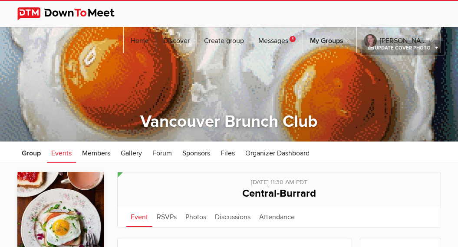
click at [289, 27] on link "Messages 1" at bounding box center [277, 40] width 51 height 26
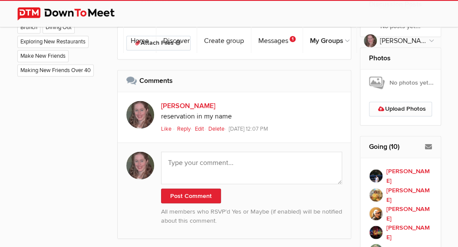
scroll to position [513, 0]
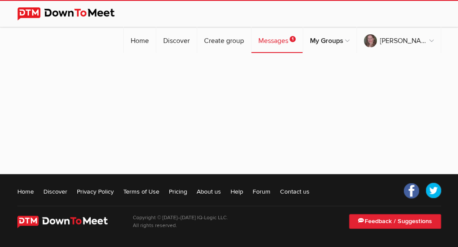
scroll to position [83, 0]
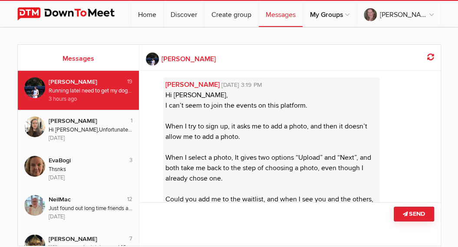
scroll to position [1100, 0]
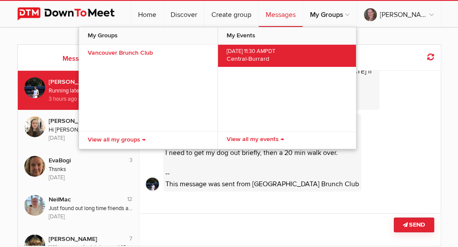
click at [269, 55] on span "Central-Burrard" at bounding box center [248, 58] width 43 height 7
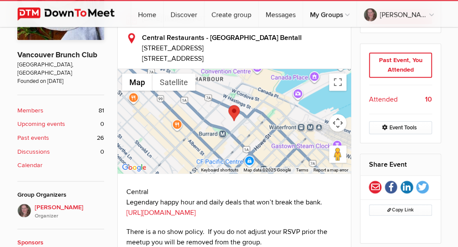
scroll to position [239, 0]
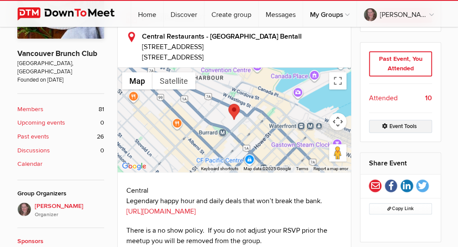
click at [405, 120] on link "Event Tools" at bounding box center [400, 126] width 63 height 13
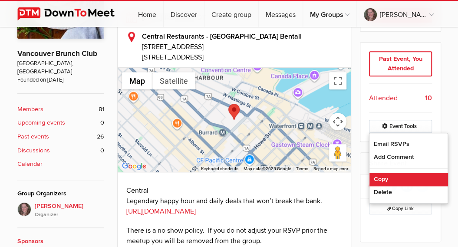
click at [376, 177] on link "Copy" at bounding box center [409, 179] width 78 height 13
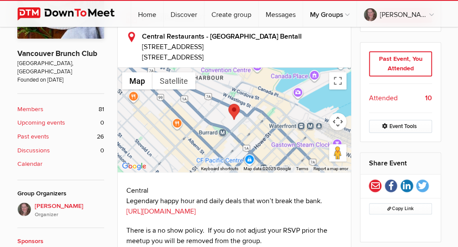
select select "Canada"
select select "11:30:00"
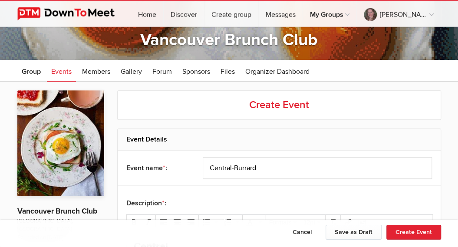
scroll to position [95, 0]
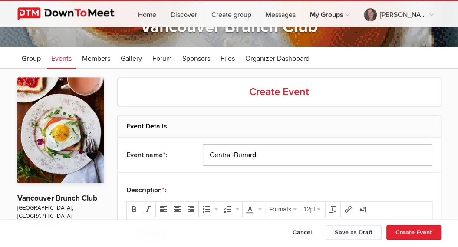
drag, startPoint x: 264, startPoint y: 151, endPoint x: 142, endPoint y: 147, distance: 121.7
click at [142, 147] on div "Event name * : Central-Burrard" at bounding box center [279, 155] width 323 height 35
drag, startPoint x: 260, startPoint y: 152, endPoint x: 168, endPoint y: 157, distance: 92.3
click at [203, 157] on input "Central-Burrard" at bounding box center [317, 155] width 229 height 22
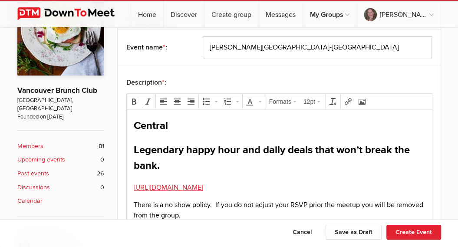
scroll to position [239, 0]
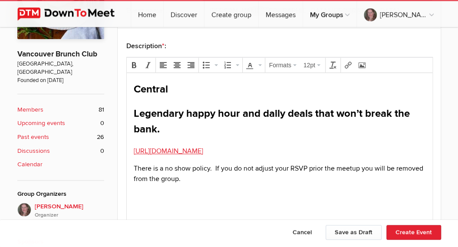
type input "[PERSON_NAME][GEOGRAPHIC_DATA]-[GEOGRAPHIC_DATA]"
click at [130, 142] on body "Central Legendary happy hour and daily deals that won’t break the bank. https:/…" at bounding box center [279, 147] width 299 height 131
click at [135, 143] on div "Central Legendary happy hour and daily deals that won’t break the bank. ﻿https:…" at bounding box center [279, 133] width 292 height 103
click at [153, 141] on div "Central Legendary happy hour and daily deals that won’t break the bank. https:/…" at bounding box center [279, 133] width 292 height 103
click at [141, 140] on div "Central Legendary happy hour and daily deals that won’t break the bank. https:/…" at bounding box center [279, 133] width 292 height 103
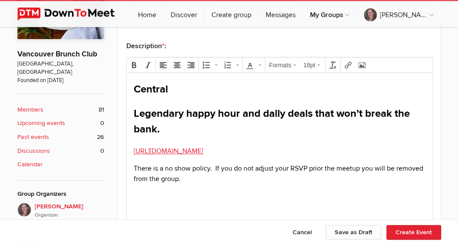
click at [135, 141] on div "Central Legendary happy hour and daily deals that won’t break the bank. https:/…" at bounding box center [279, 133] width 292 height 103
click at [133, 167] on span "There is a no show policy. If you do not adjust your RSVP prior the meetup you …" at bounding box center [278, 173] width 290 height 19
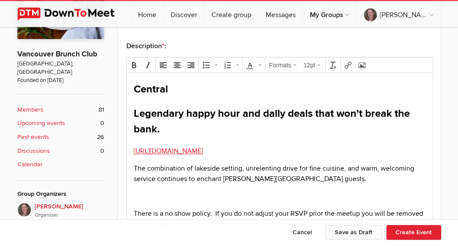
scroll to position [239, 0]
click at [346, 63] on icon "Insert/edit link" at bounding box center [348, 65] width 7 height 7
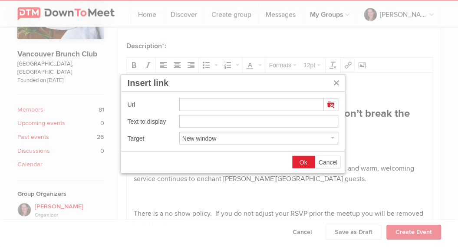
type input "[URL][DOMAIN_NAME]"
click at [306, 159] on span "Ok" at bounding box center [304, 162] width 8 height 7
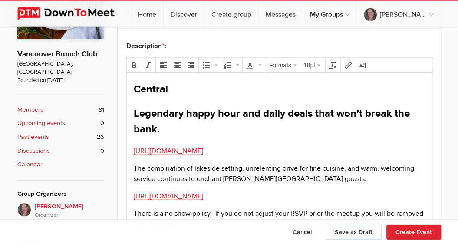
drag, startPoint x: 339, startPoint y: 154, endPoint x: 111, endPoint y: 81, distance: 238.7
click at [126, 81] on html "Central Legendary happy hour and daily deals that won’t break the bank. https:/…" at bounding box center [279, 167] width 306 height 189
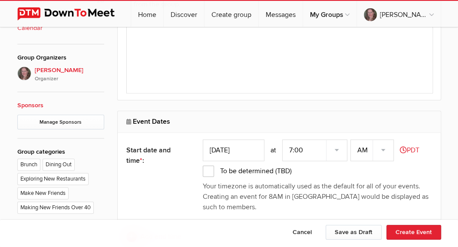
scroll to position [382, 0]
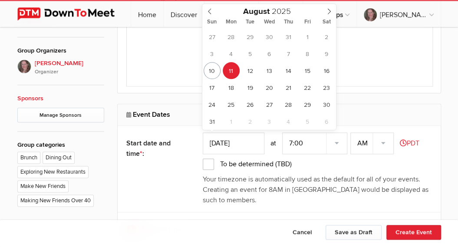
click at [246, 138] on input "Aug 11, 2025" at bounding box center [234, 144] width 62 height 22
type input "Aug 17, 2025"
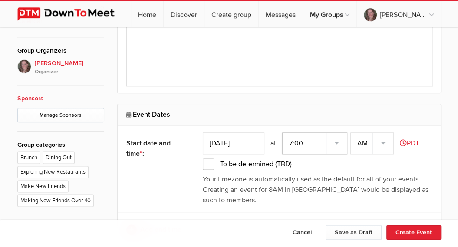
select select "11:30:00"
click option "11:30" at bounding box center [0, 0] width 0 height 0
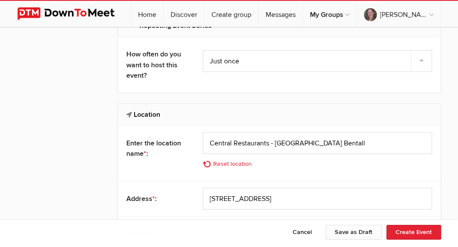
scroll to position [628, 0]
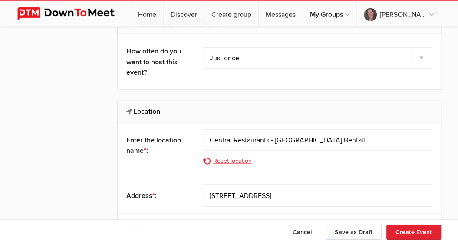
click at [232, 159] on link "Reset location" at bounding box center [230, 161] width 54 height 10
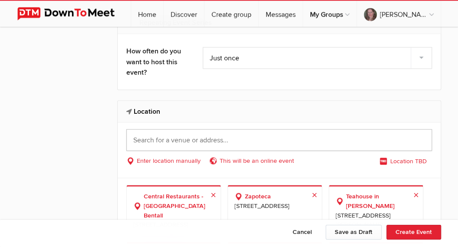
click at [255, 140] on input "text" at bounding box center [279, 141] width 306 height 22
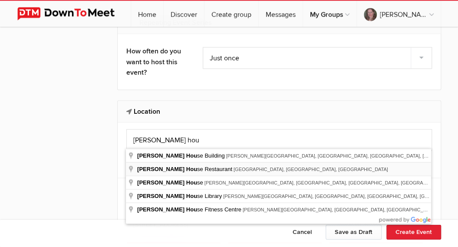
type input "Hart House Restaurant, Deer Lake Avenue, Burnaby, BC, Canada"
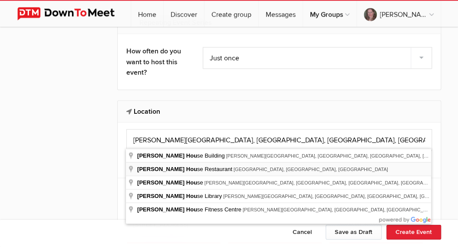
select select "Canada"
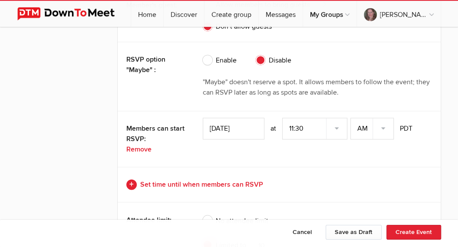
scroll to position [1867, 0]
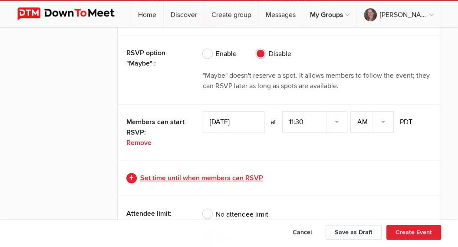
click at [250, 173] on link "Set time until when members can RSVP" at bounding box center [279, 178] width 306 height 10
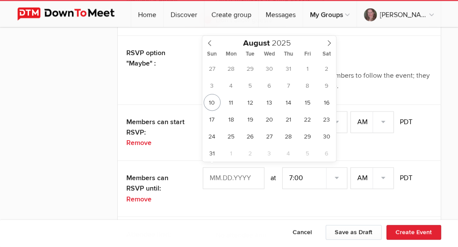
click at [250, 170] on input "text" at bounding box center [234, 178] width 62 height 22
type input "Aug 16, 2025"
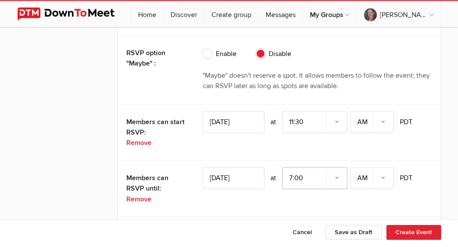
click at [282, 167] on select "7:00 7:15 7:30 7:45 8:00 8:15 8:30 8:45 9:00 9:15 9:30 9:45 10:00 10:15 10:30 1…" at bounding box center [314, 178] width 65 height 22
select select "11:30:00"
click option "11:30" at bounding box center [0, 0] width 0 height 0
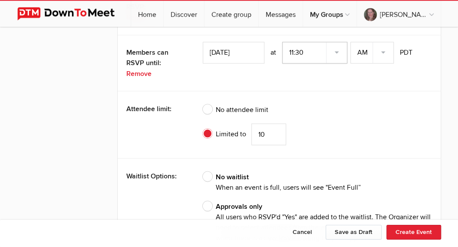
scroll to position [1989, 0]
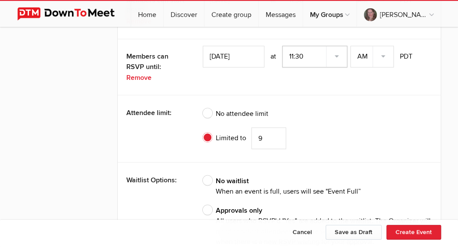
click at [275, 135] on input "9" at bounding box center [269, 138] width 35 height 22
type input "8"
click at [275, 135] on input "8" at bounding box center [269, 138] width 35 height 22
click at [403, 230] on button "Create Event" at bounding box center [414, 232] width 55 height 15
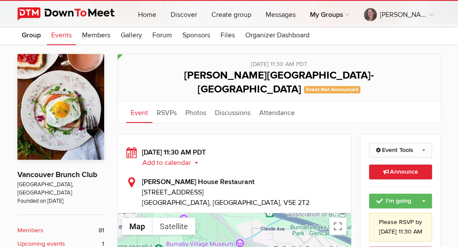
scroll to position [122, 0]
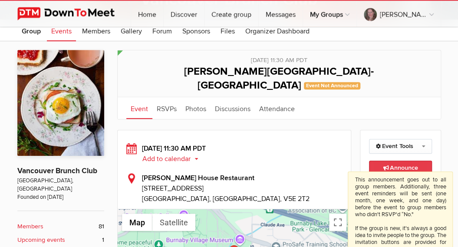
click at [401, 164] on span "Announce This announcement goes out to all group members. Additionally, three e…" at bounding box center [400, 167] width 35 height 7
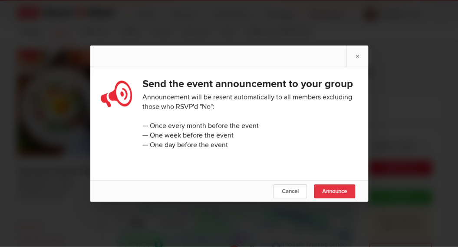
click at [332, 195] on span "Announce" at bounding box center [334, 191] width 25 height 7
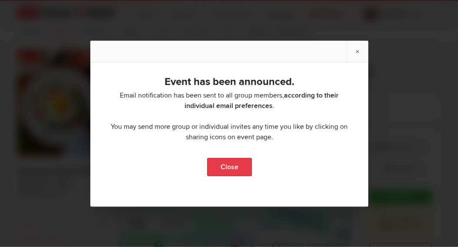
click at [219, 164] on link "Close" at bounding box center [229, 167] width 45 height 18
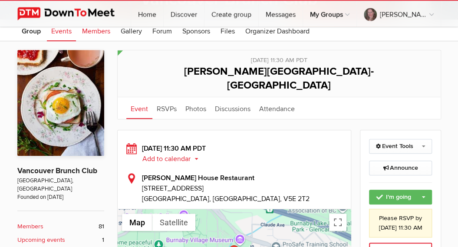
click at [101, 33] on span "Members" at bounding box center [96, 31] width 28 height 9
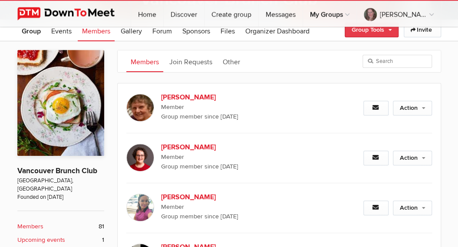
click at [390, 33] on link "Group Tools" at bounding box center [372, 30] width 54 height 15
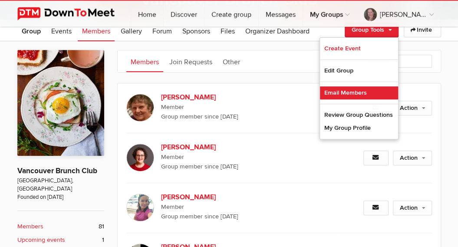
click at [358, 92] on link "Email Members" at bounding box center [359, 92] width 78 height 13
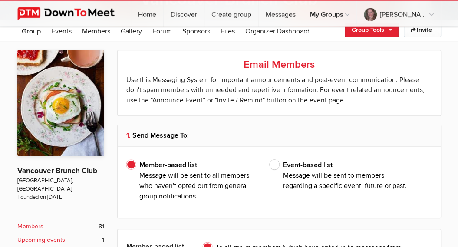
type input "[PERSON_NAME]"
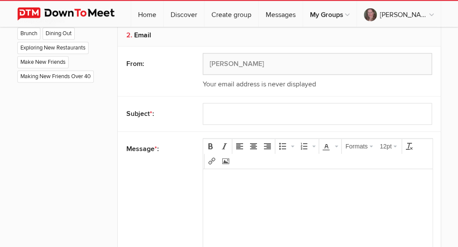
scroll to position [510, 0]
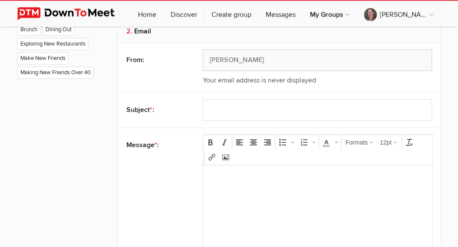
click at [214, 179] on p at bounding box center [318, 177] width 216 height 10
click at [210, 156] on icon "Insert/edit link" at bounding box center [212, 157] width 7 height 7
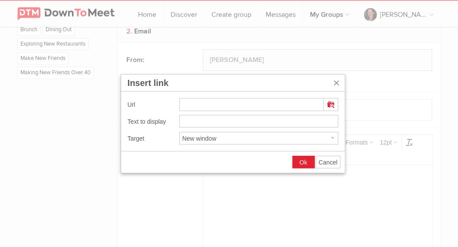
type input "https://www.downtomeet.com/Vancouver-Brunch-Club/Hart-House-Deer-Lake-Burnaby-6…"
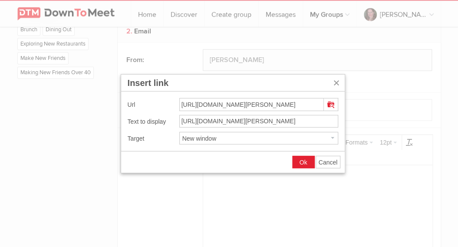
scroll to position [0, 118]
click at [300, 163] on span "Ok" at bounding box center [304, 162] width 8 height 7
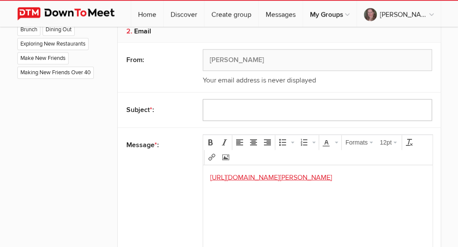
click at [232, 105] on input "text" at bounding box center [317, 111] width 229 height 22
click at [250, 110] on input "Next Brunch Aug 17th 11:30" at bounding box center [317, 111] width 229 height 22
click at [259, 109] on input "Next Brunch unday Aug 17th 11:30" at bounding box center [317, 111] width 229 height 22
click at [251, 108] on input "Next Brunch unday Aug 17th 11:30" at bounding box center [317, 111] width 229 height 22
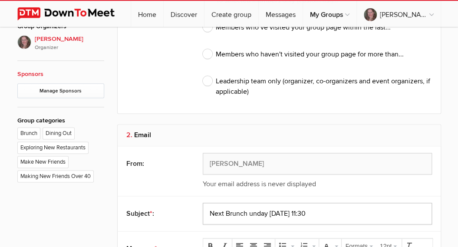
scroll to position [409, 0]
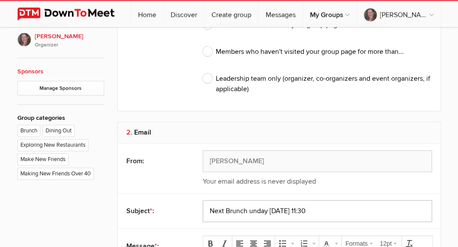
paste input "S"
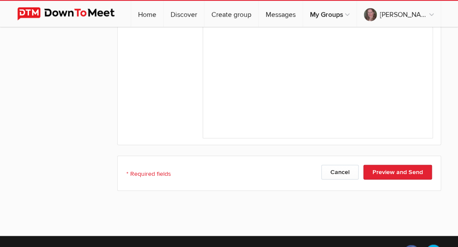
scroll to position [697, 0]
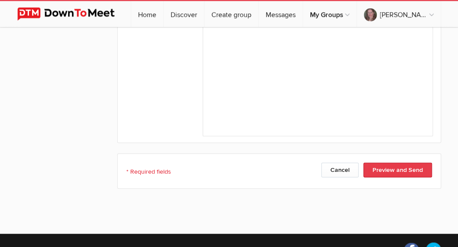
type input "Next Brunch Sunday Aug 17th 11:30"
click at [394, 165] on button "Preview and Send" at bounding box center [398, 170] width 69 height 15
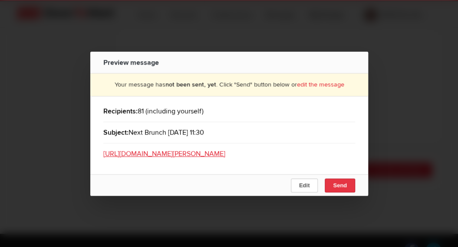
click at [334, 189] on span "Send" at bounding box center [340, 185] width 14 height 7
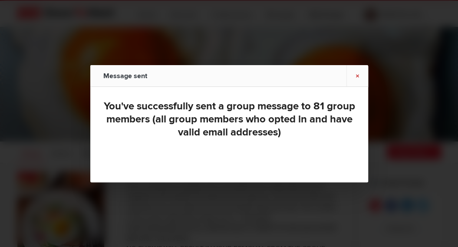
click at [356, 74] on link "×" at bounding box center [358, 75] width 22 height 21
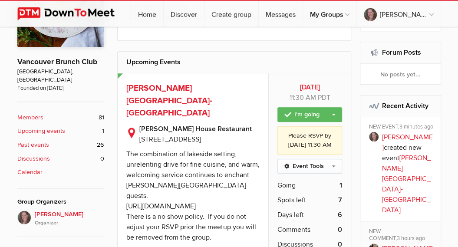
scroll to position [225, 0]
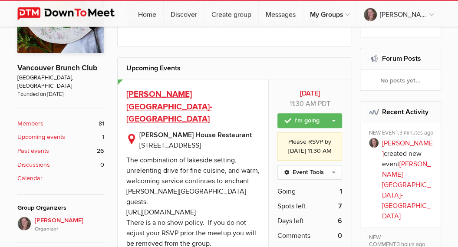
click at [213, 91] on span "[PERSON_NAME][GEOGRAPHIC_DATA]-[GEOGRAPHIC_DATA]" at bounding box center [169, 107] width 86 height 36
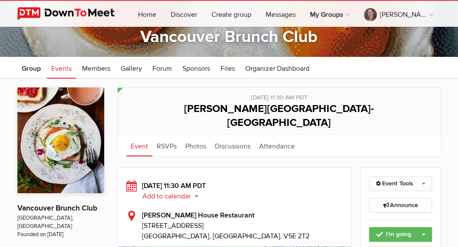
scroll to position [90, 0]
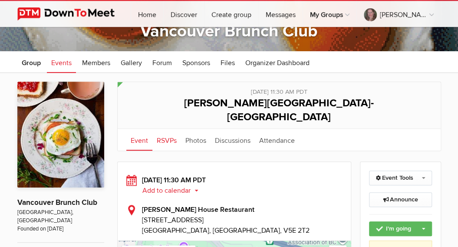
click at [165, 129] on link "RSVPs" at bounding box center [167, 140] width 29 height 22
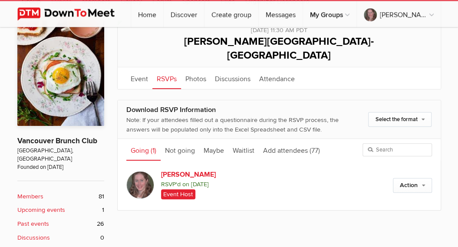
scroll to position [153, 0]
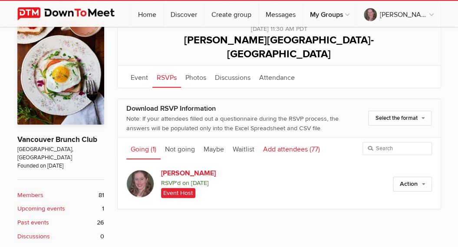
click at [290, 138] on link "Add attendees (77)" at bounding box center [292, 149] width 66 height 22
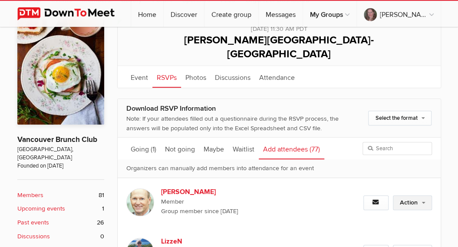
click at [409, 196] on link "Action" at bounding box center [412, 203] width 39 height 15
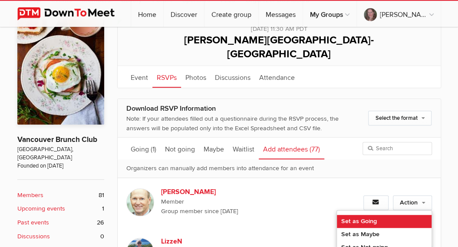
click at [374, 215] on link "Set as Going" at bounding box center [384, 221] width 95 height 13
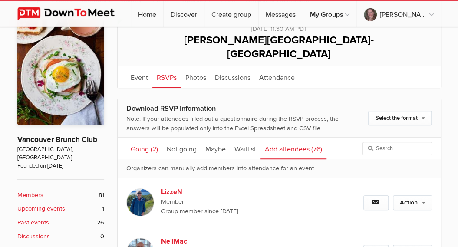
click at [142, 138] on link "Going (2)" at bounding box center [144, 149] width 36 height 22
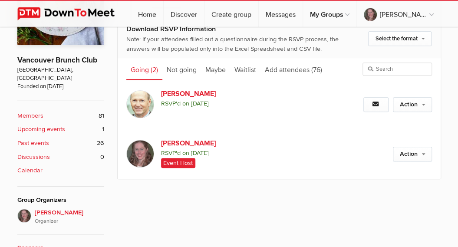
scroll to position [234, 0]
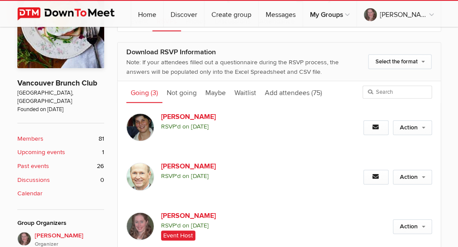
scroll to position [211, 0]
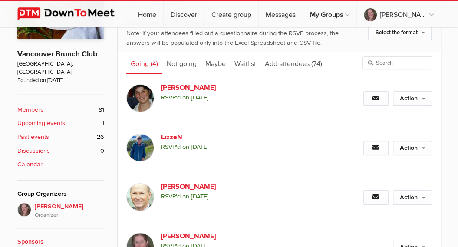
scroll to position [242, 0]
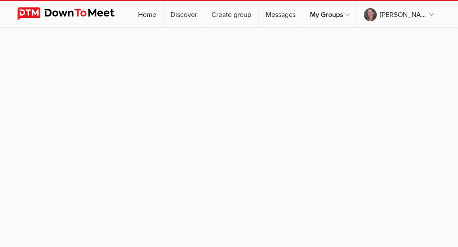
scroll to position [83, 0]
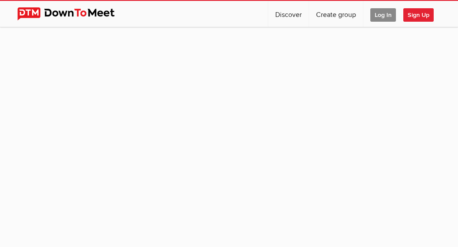
scroll to position [83, 0]
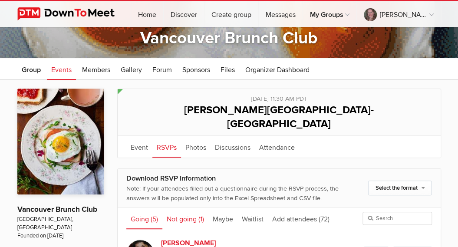
click at [189, 208] on link "Not going (1)" at bounding box center [186, 219] width 46 height 22
click at [139, 208] on link "Going (5)" at bounding box center [144, 219] width 36 height 22
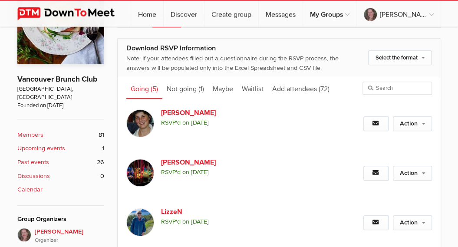
scroll to position [204, 0]
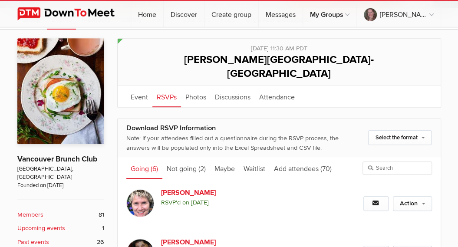
scroll to position [151, 0]
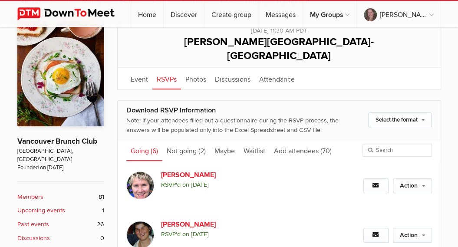
scroll to position [153, 0]
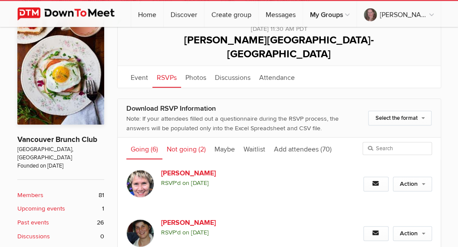
click at [189, 138] on link "Not going (2)" at bounding box center [187, 149] width 48 height 22
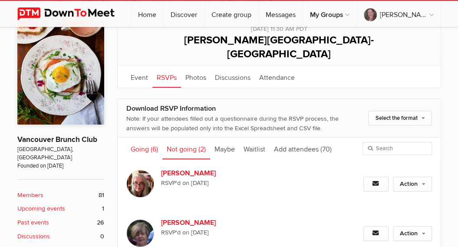
click at [139, 138] on link "Going (6)" at bounding box center [144, 149] width 36 height 22
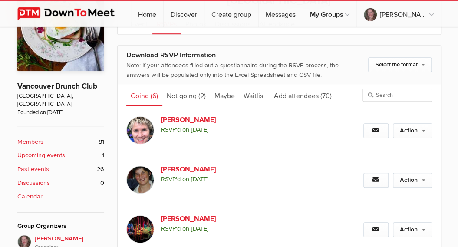
scroll to position [185, 0]
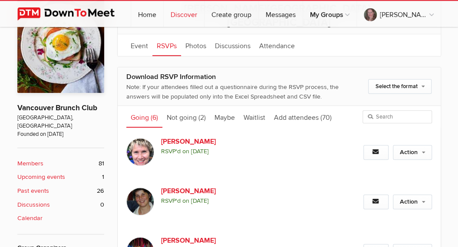
click at [191, 10] on link "Discover" at bounding box center [184, 14] width 40 height 26
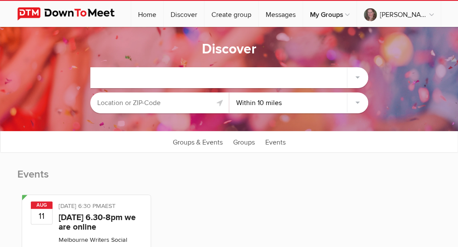
click at [146, 70] on div at bounding box center [230, 77] width 278 height 21
click at [146, 79] on div at bounding box center [230, 77] width 278 height 21
click at [163, 104] on input "text" at bounding box center [159, 103] width 139 height 21
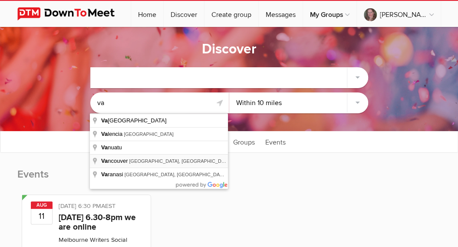
type input "Vancouver, BC, Canada"
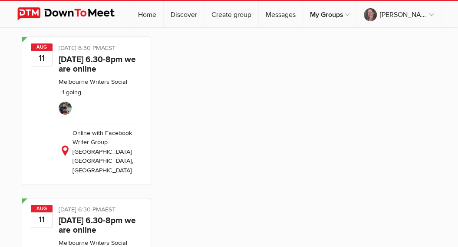
scroll to position [181, 0]
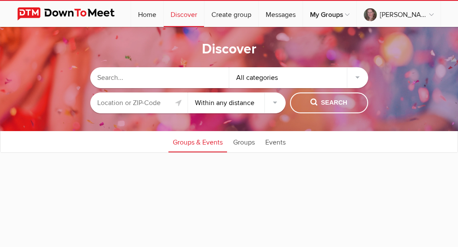
select select "null"
click at [156, 76] on input "text" at bounding box center [159, 77] width 139 height 21
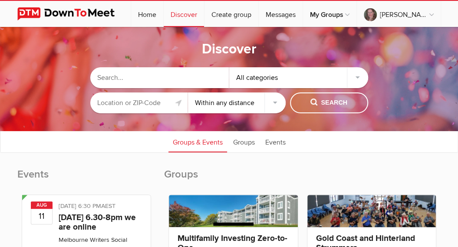
click at [156, 76] on input "text" at bounding box center [159, 77] width 139 height 21
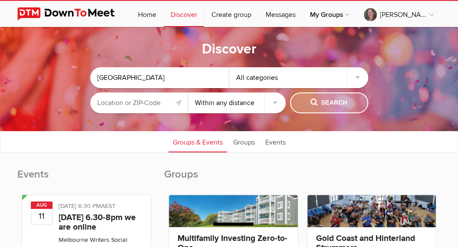
type input "Vancouver"
click at [337, 104] on span "Search" at bounding box center [329, 103] width 37 height 10
click at [153, 109] on input "text" at bounding box center [139, 103] width 98 height 21
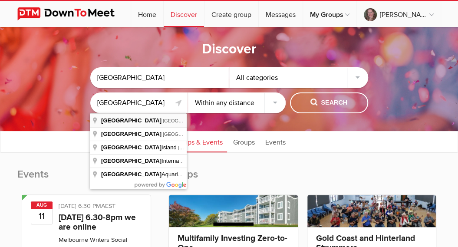
type input "[GEOGRAPHIC_DATA], [GEOGRAPHIC_DATA], [GEOGRAPHIC_DATA]"
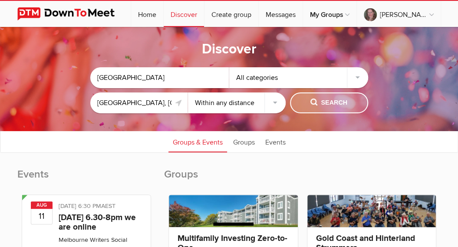
click at [333, 102] on span "Search" at bounding box center [329, 103] width 37 height 10
click at [332, 102] on span "Search" at bounding box center [329, 103] width 37 height 10
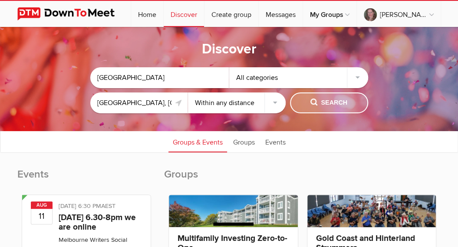
click at [313, 100] on span "Search" at bounding box center [329, 103] width 37 height 10
click at [194, 15] on link "Discover" at bounding box center [184, 14] width 40 height 26
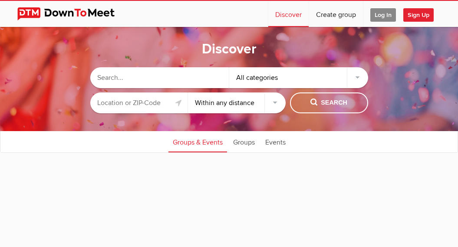
select select "null"
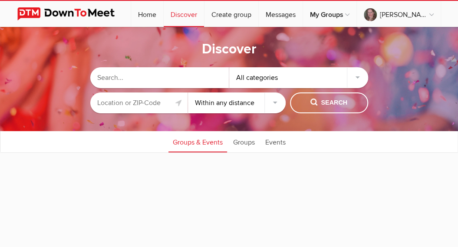
click at [153, 107] on input "text" at bounding box center [139, 103] width 98 height 21
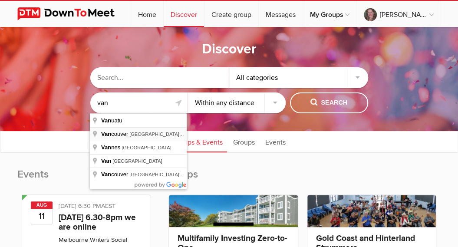
type input "[GEOGRAPHIC_DATA], [GEOGRAPHIC_DATA], [GEOGRAPHIC_DATA]"
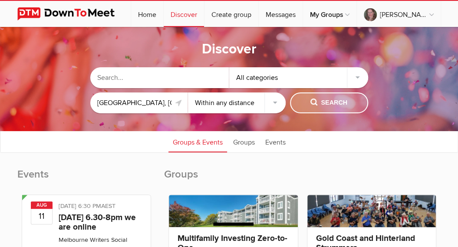
click at [339, 101] on span "Search" at bounding box center [329, 103] width 37 height 10
click at [188, 93] on select "Within 10 miles Within 25 miles Within 50 miles Within 100 miles Within any dis…" at bounding box center [237, 103] width 98 height 21
select select "25"
click option "Within 25 miles" at bounding box center [0, 0] width 0 height 0
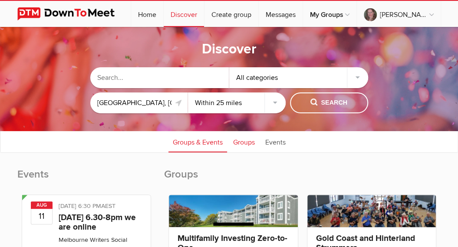
click at [249, 142] on link "Groups" at bounding box center [244, 142] width 30 height 22
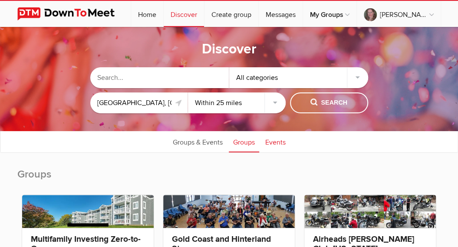
click at [280, 143] on link "Events" at bounding box center [275, 142] width 29 height 22
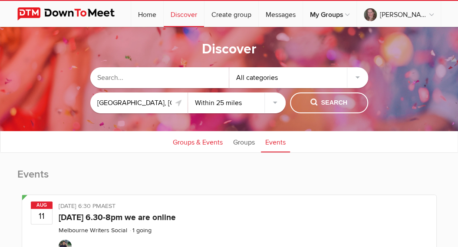
click at [196, 143] on link "Groups & Events" at bounding box center [198, 142] width 59 height 22
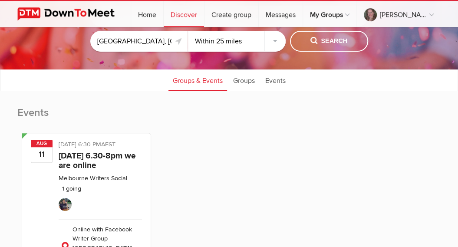
scroll to position [23, 0]
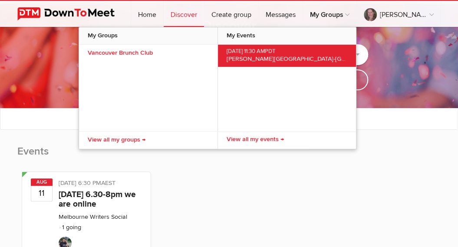
click at [279, 63] on link "Aug 17, 2025, 11:30 AM PDT Hart House-Deer Lake Burnaby" at bounding box center [287, 56] width 138 height 22
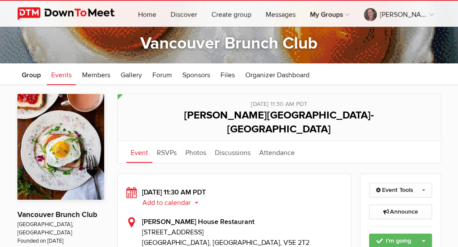
scroll to position [87, 0]
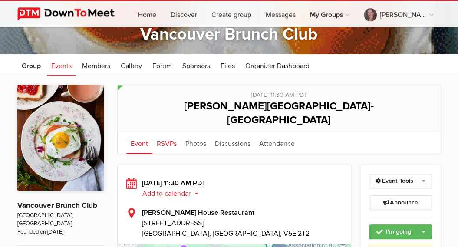
click at [163, 132] on link "RSVPs" at bounding box center [167, 143] width 29 height 22
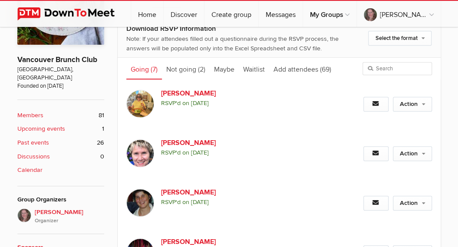
scroll to position [228, 0]
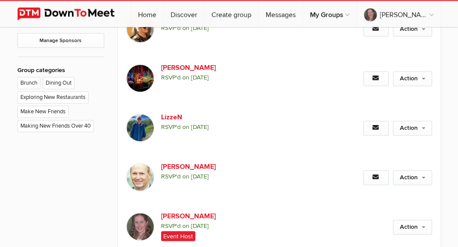
scroll to position [460, 0]
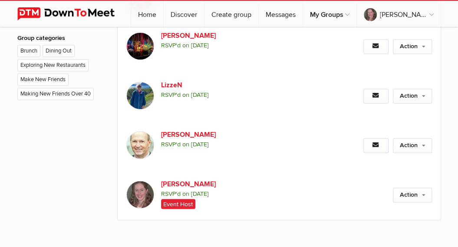
scroll to position [490, 0]
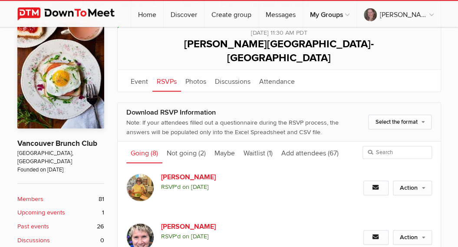
scroll to position [145, 0]
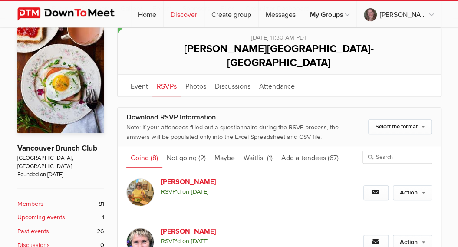
click at [192, 16] on link "Discover" at bounding box center [184, 14] width 40 height 26
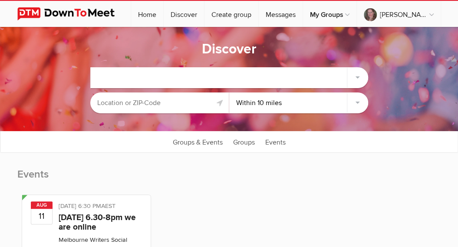
click at [134, 100] on input "text" at bounding box center [159, 103] width 139 height 21
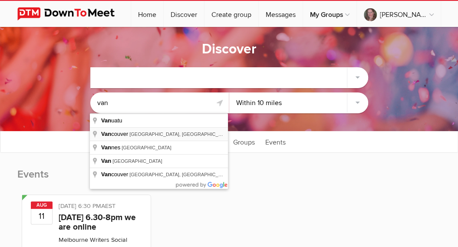
type input "[GEOGRAPHIC_DATA], [GEOGRAPHIC_DATA], [GEOGRAPHIC_DATA]"
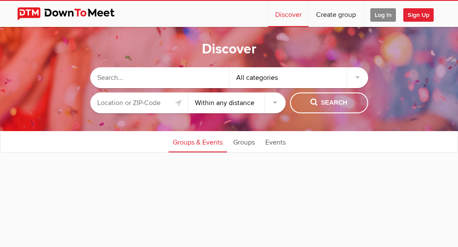
select select "null"
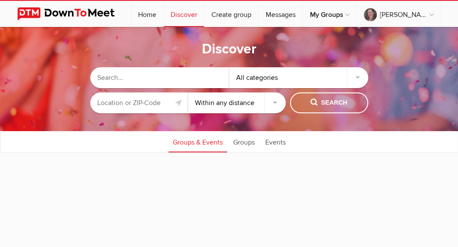
click at [123, 103] on input "text" at bounding box center [139, 103] width 98 height 21
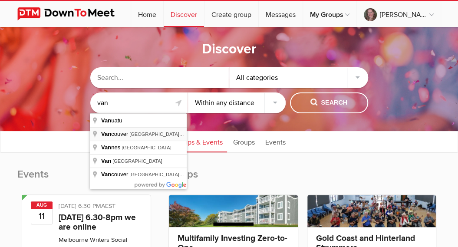
type input "Vancouver, BC, Canada"
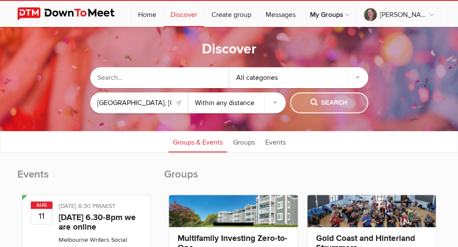
click at [326, 98] on button "Search" at bounding box center [329, 103] width 78 height 21
click at [330, 104] on span "Search" at bounding box center [329, 103] width 37 height 10
click at [59, 14] on img at bounding box center [72, 13] width 111 height 13
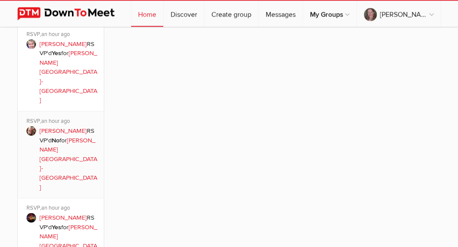
scroll to position [919, 0]
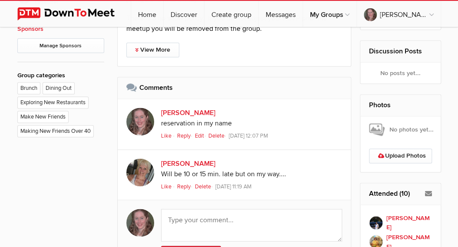
scroll to position [475, 0]
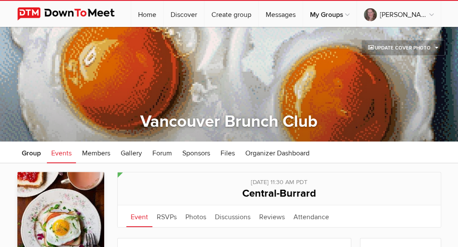
click at [47, 6] on link at bounding box center [72, 14] width 111 height 26
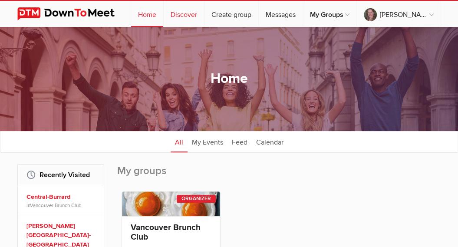
click at [196, 15] on link "Discover" at bounding box center [184, 14] width 40 height 26
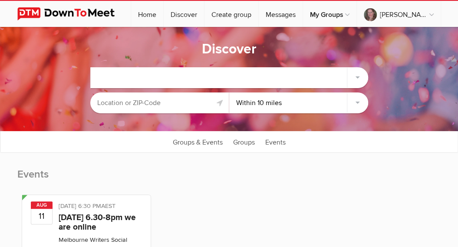
click at [161, 103] on input "text" at bounding box center [159, 103] width 139 height 21
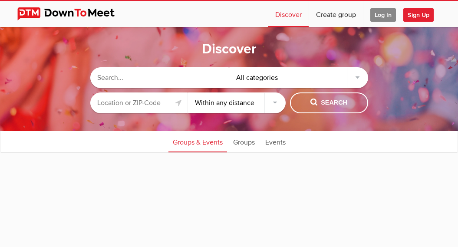
select select "null"
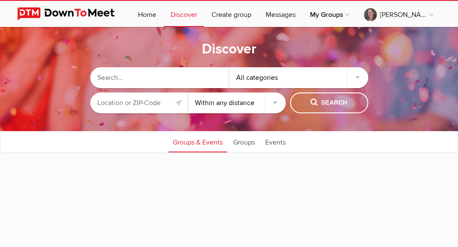
click at [138, 105] on input "text" at bounding box center [139, 103] width 98 height 21
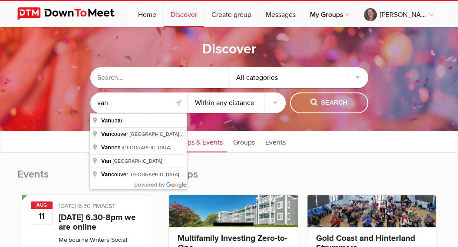
type input "[GEOGRAPHIC_DATA], [GEOGRAPHIC_DATA], [GEOGRAPHIC_DATA]"
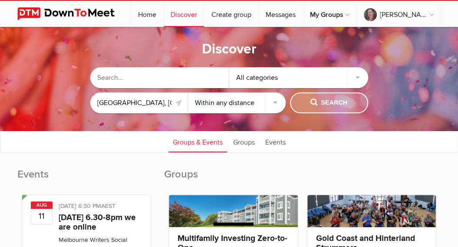
click at [327, 96] on button "Search" at bounding box center [329, 103] width 78 height 21
click at [338, 100] on span "Search" at bounding box center [329, 103] width 37 height 10
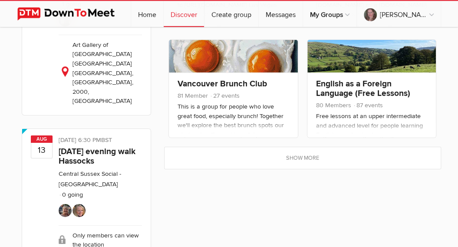
scroll to position [1158, 0]
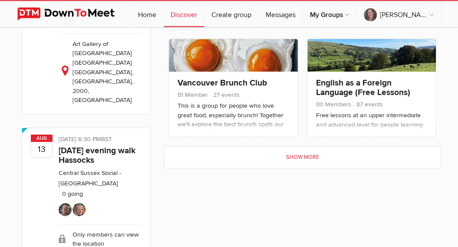
click at [299, 156] on link "Show more" at bounding box center [303, 157] width 276 height 22
click at [304, 153] on link "Show more" at bounding box center [303, 157] width 276 height 22
click at [306, 150] on link "Show more" at bounding box center [303, 157] width 276 height 22
click at [245, 53] on link at bounding box center [233, 55] width 129 height 32
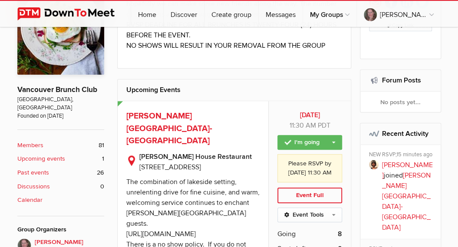
scroll to position [226, 0]
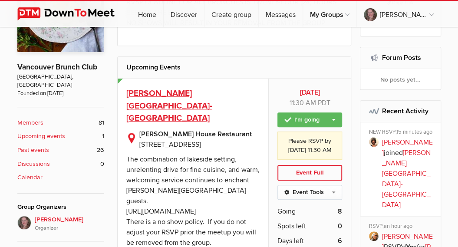
click at [184, 93] on span "[PERSON_NAME][GEOGRAPHIC_DATA]-[GEOGRAPHIC_DATA]" at bounding box center [169, 106] width 86 height 36
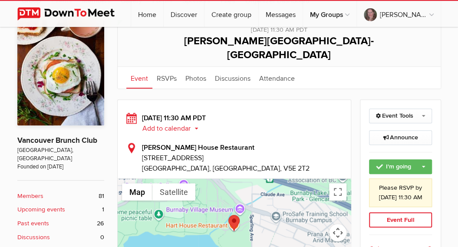
scroll to position [158, 0]
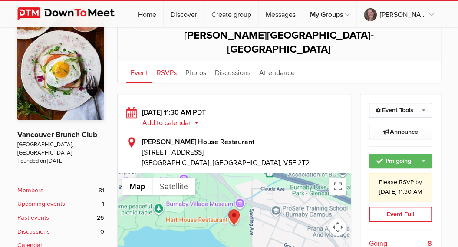
click at [163, 61] on link "RSVPs" at bounding box center [167, 72] width 29 height 22
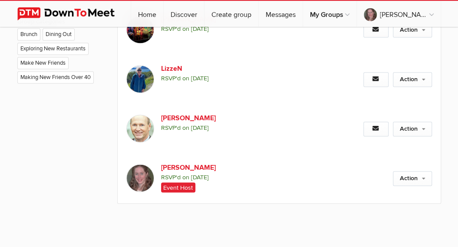
scroll to position [520, 0]
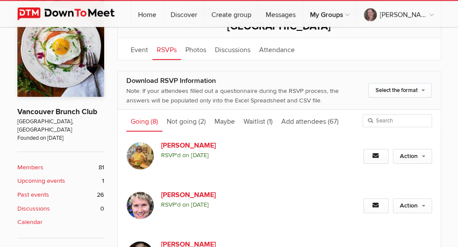
scroll to position [52, 0]
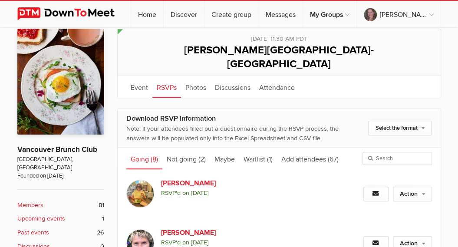
scroll to position [149, 0]
